Goal: Complete application form

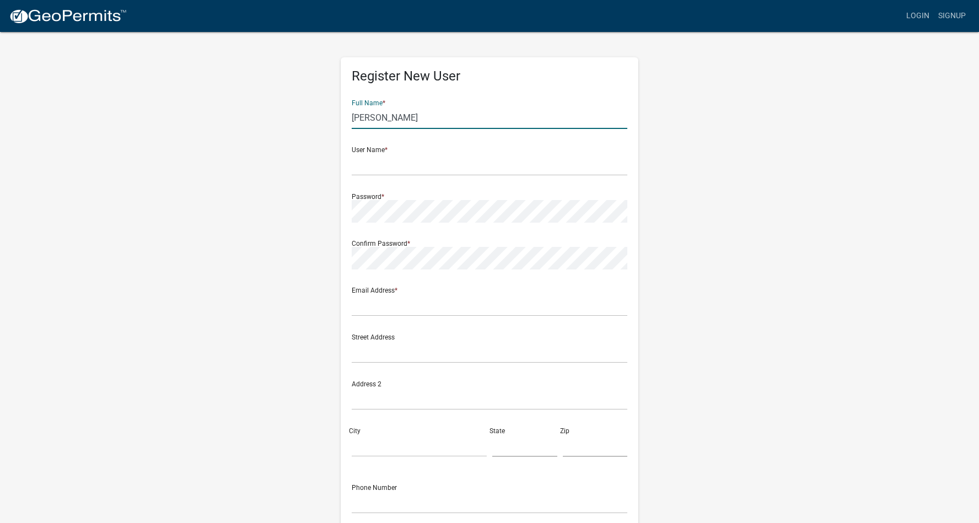
type input "John Smith"
type input "OleMiss56"
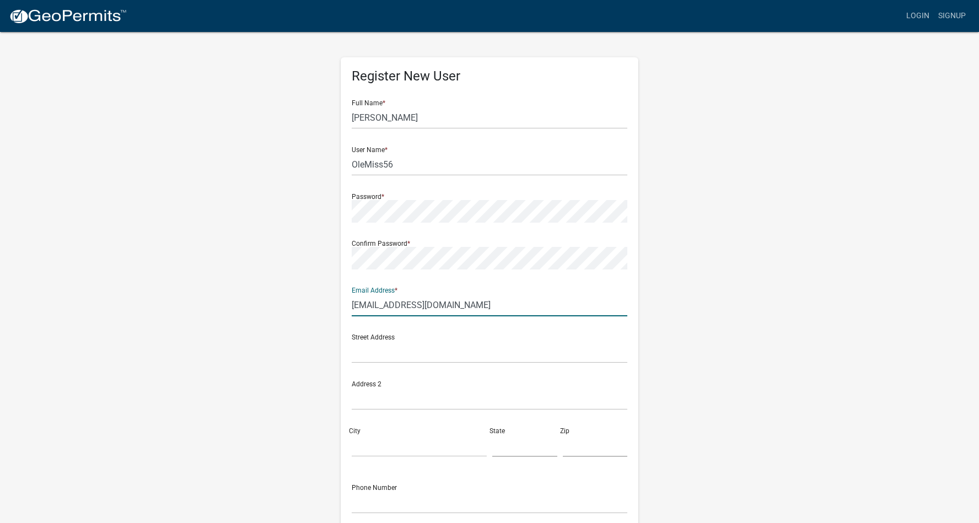
type input "OleMiss56@gmail.com"
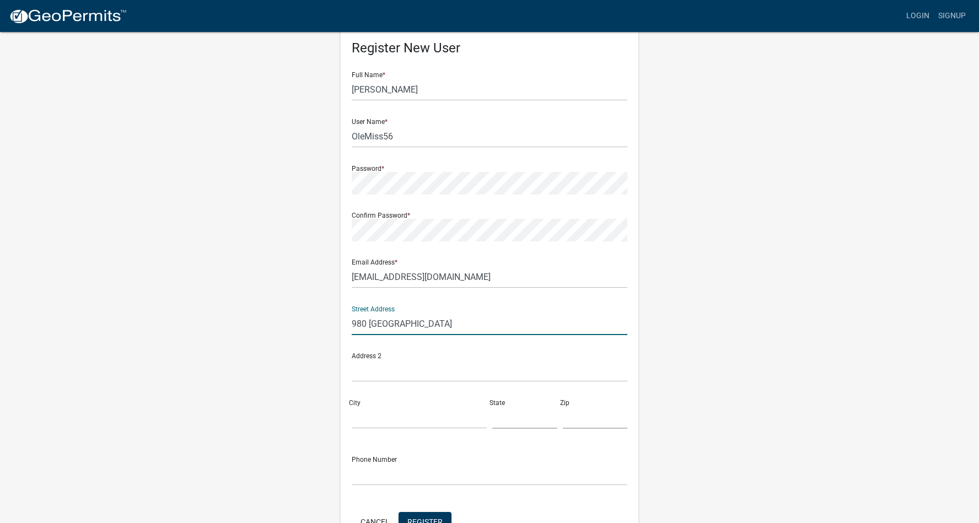
scroll to position [53, 0]
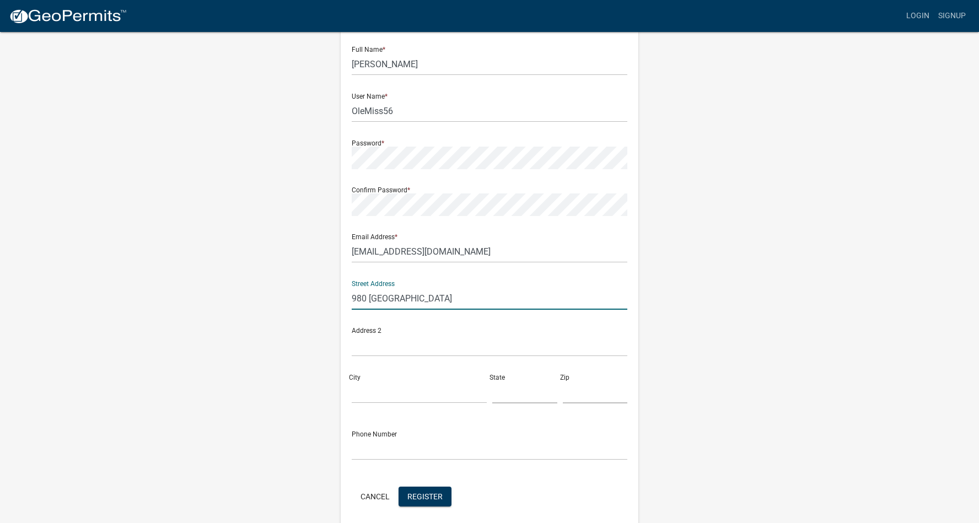
type input "980 Lake Oconee Pkwy"
click at [377, 377] on div "City" at bounding box center [419, 385] width 141 height 38
type input "Eatonton"
type input "Ga"
type input "31024"
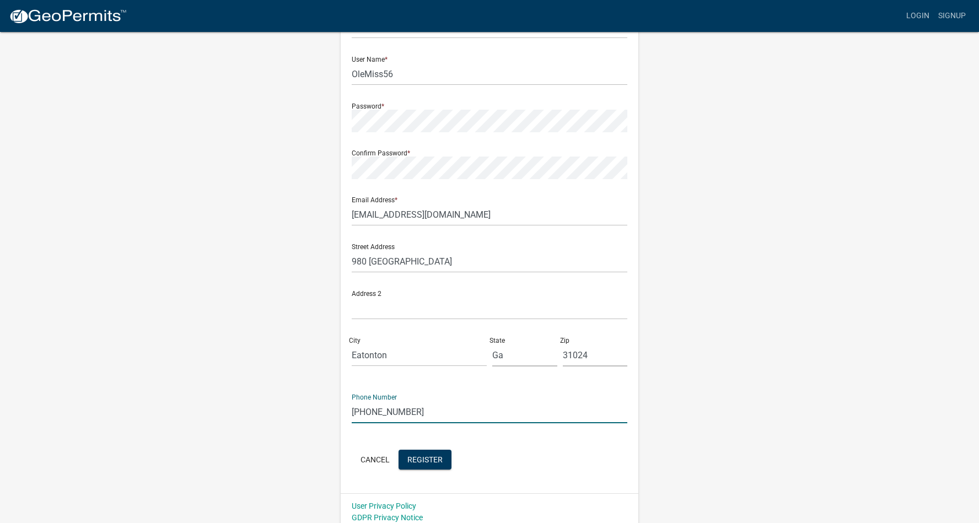
scroll to position [92, 0]
type input "703-629-1880"
click at [432, 455] on span "Register" at bounding box center [424, 458] width 35 height 9
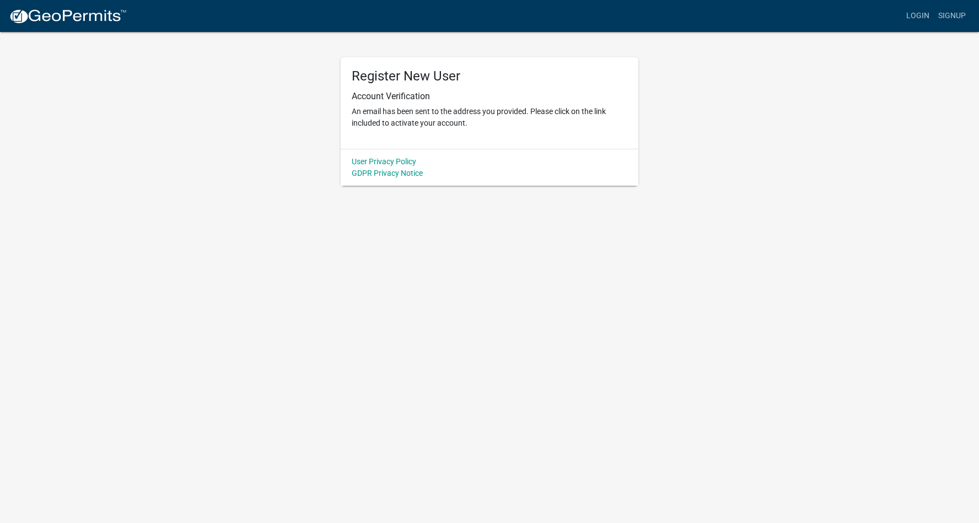
scroll to position [0, 0]
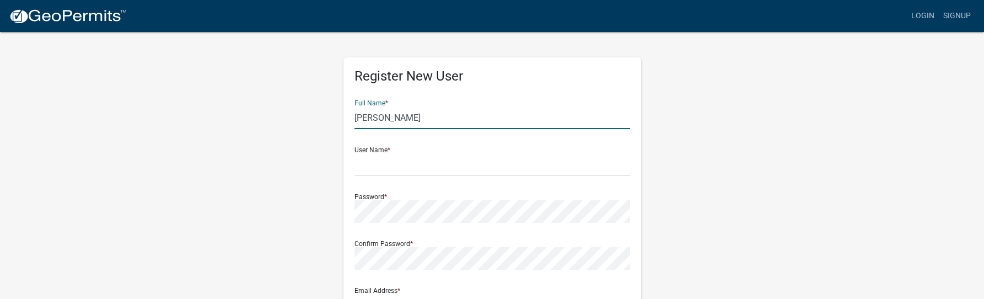
type input "John Smith"
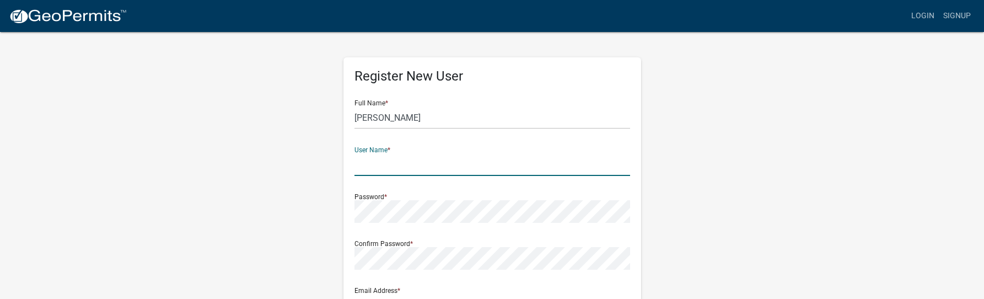
type input "R"
type input "OleMiss56"
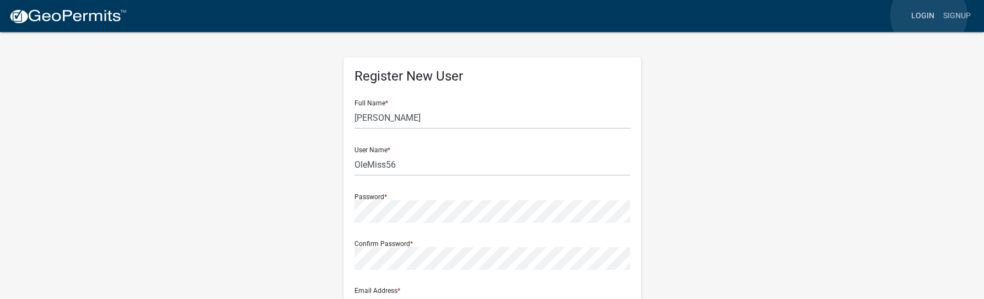
click at [929, 15] on link "Login" at bounding box center [923, 16] width 32 height 21
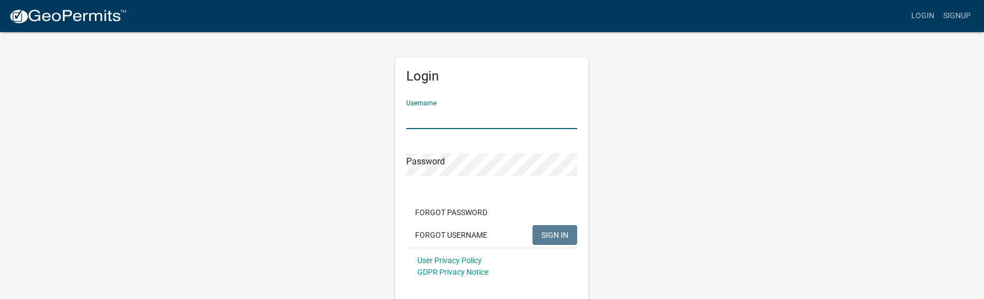
type input "OleMiss56"
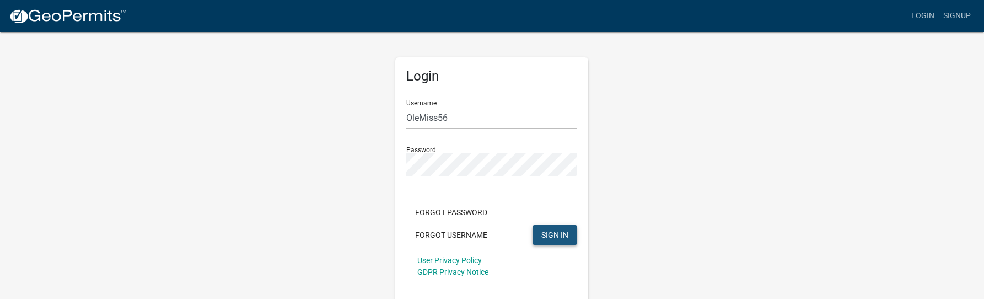
click at [564, 230] on span "SIGN IN" at bounding box center [554, 234] width 27 height 9
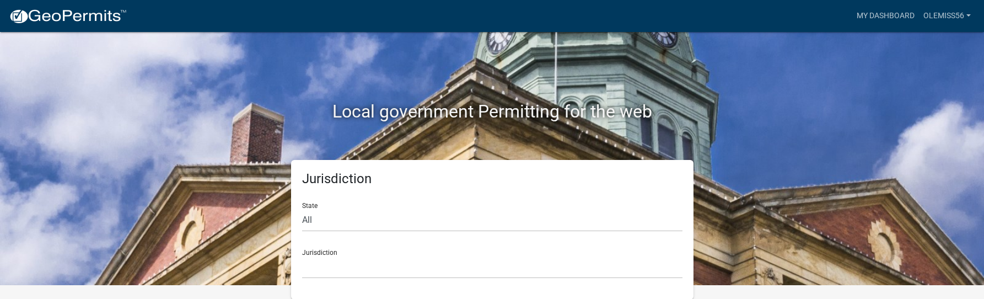
scroll to position [13, 0]
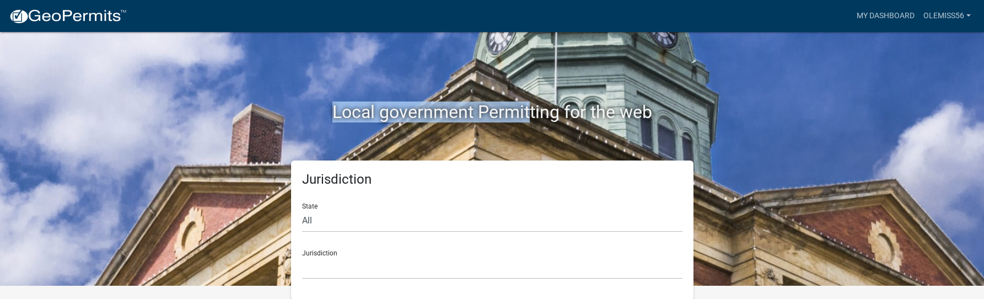
drag, startPoint x: 342, startPoint y: 108, endPoint x: 541, endPoint y: 115, distance: 199.2
click at [531, 115] on h2 "Local government Permitting for the web" at bounding box center [492, 111] width 612 height 21
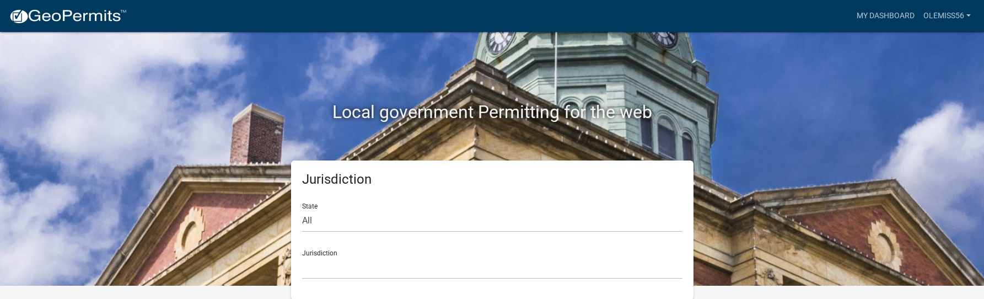
click at [304, 181] on h5 "Jurisdiction" at bounding box center [492, 179] width 380 height 16
drag, startPoint x: 313, startPoint y: 179, endPoint x: 227, endPoint y: 95, distance: 119.7
click at [404, 177] on h5 "Jurisdiction" at bounding box center [492, 179] width 380 height 16
copy h5 "Jurisdiction"
drag, startPoint x: 809, startPoint y: 285, endPoint x: 867, endPoint y: 281, distance: 57.5
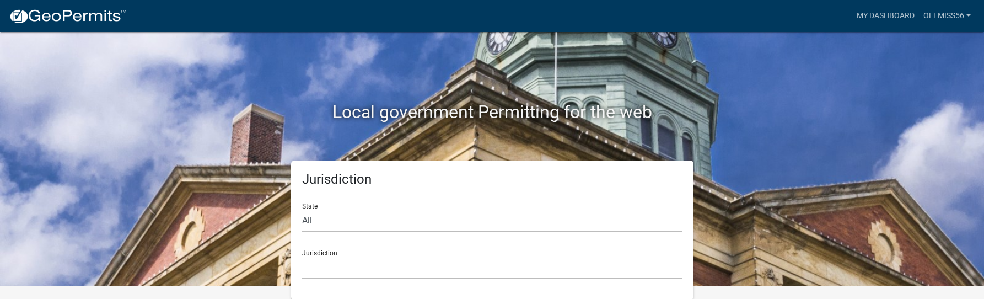
click at [824, 286] on html "Internet Explorer does NOT work with GeoPermits. Get a new browser for more sec…" at bounding box center [492, 136] width 984 height 299
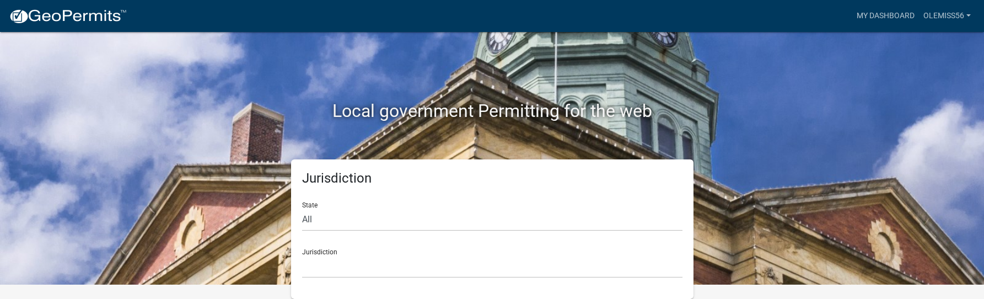
click at [919, 177] on div "Local government Permitting for the web Jurisdiction State All Colorado Georgia…" at bounding box center [492, 135] width 984 height 299
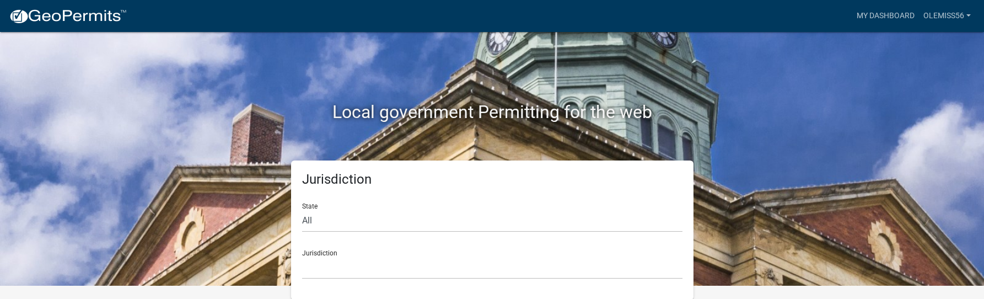
drag, startPoint x: 973, startPoint y: 285, endPoint x: 941, endPoint y: 379, distance: 99.0
click at [941, 286] on html "Internet Explorer does NOT work with GeoPermits. Get a new browser for more sec…" at bounding box center [492, 136] width 984 height 299
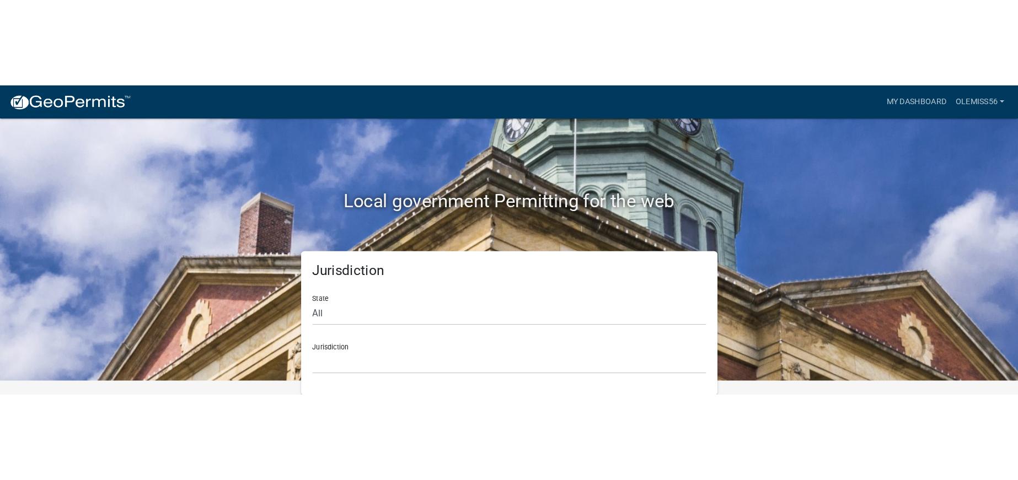
scroll to position [0, 0]
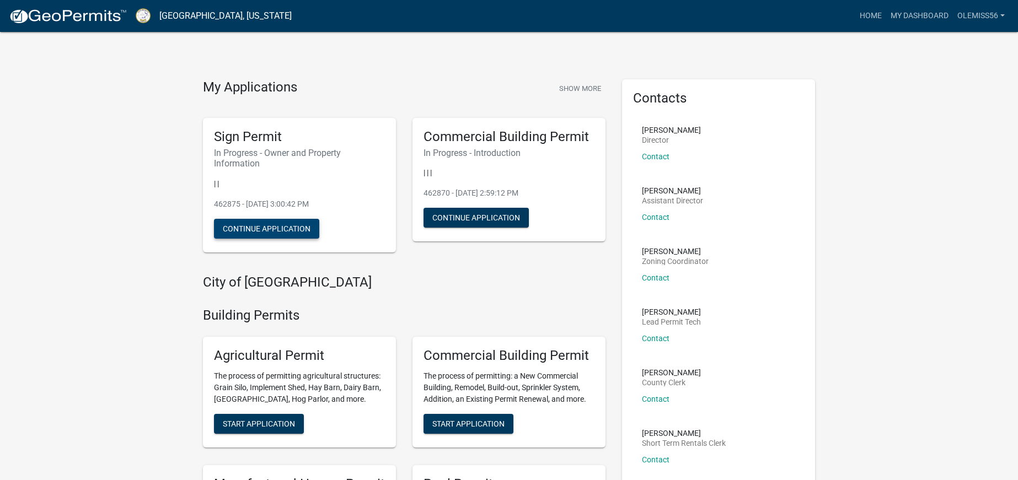
click at [275, 224] on button "Continue Application" at bounding box center [266, 229] width 105 height 20
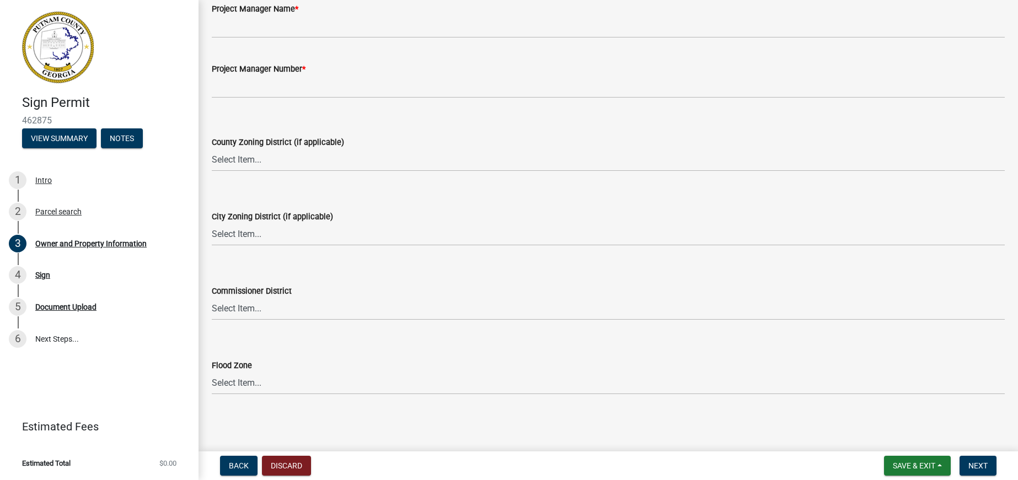
scroll to position [1826, 0]
